Goal: Find specific page/section: Find specific page/section

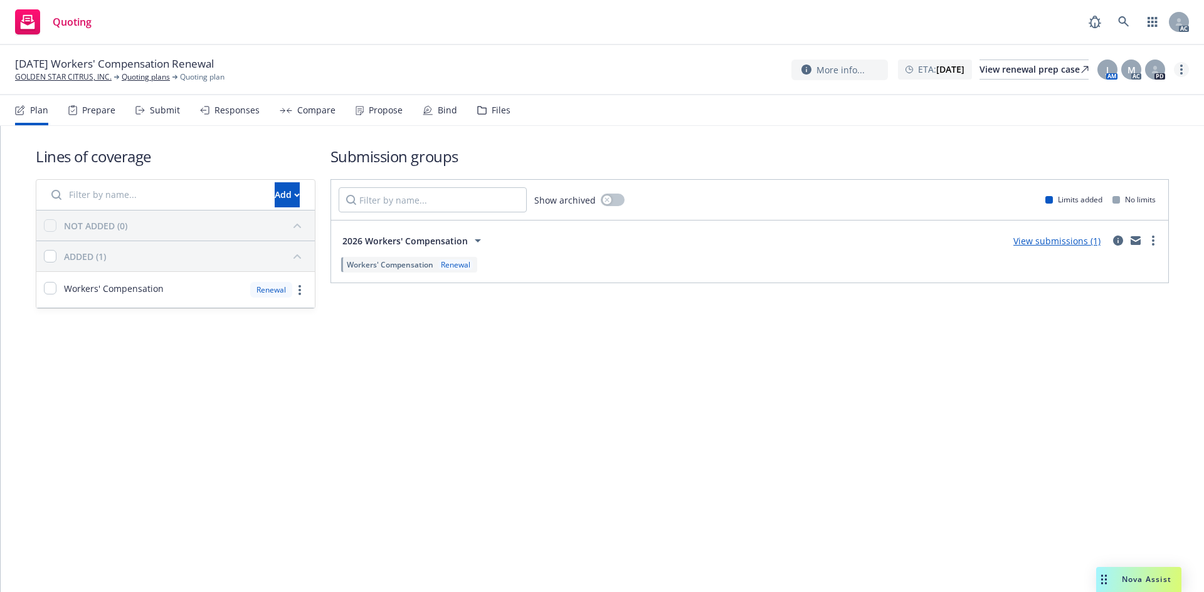
click at [1185, 66] on link "more" at bounding box center [1181, 69] width 15 height 15
click at [1151, 97] on link "Copy logging email" at bounding box center [1118, 95] width 140 height 25
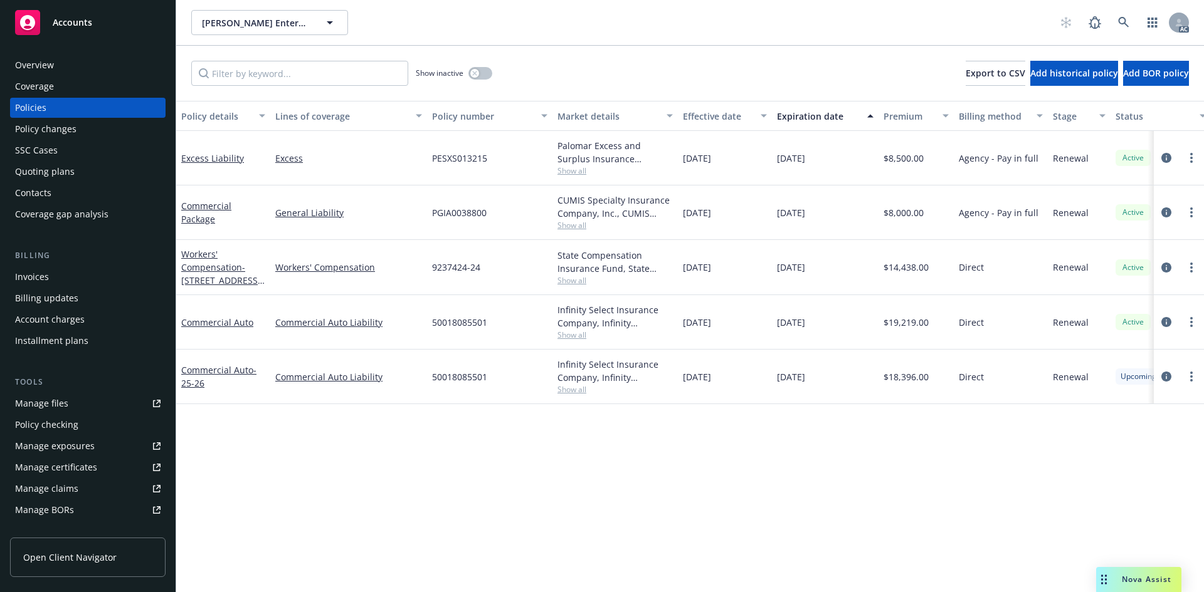
click at [441, 156] on span "PESXS013215" at bounding box center [459, 158] width 55 height 13
click at [460, 208] on span "PGIA0038800" at bounding box center [459, 212] width 55 height 13
click at [570, 281] on span "Show all" at bounding box center [614, 280] width 115 height 11
click at [520, 214] on div "PGIA0038800" at bounding box center [489, 213] width 125 height 55
